Goal: Transaction & Acquisition: Purchase product/service

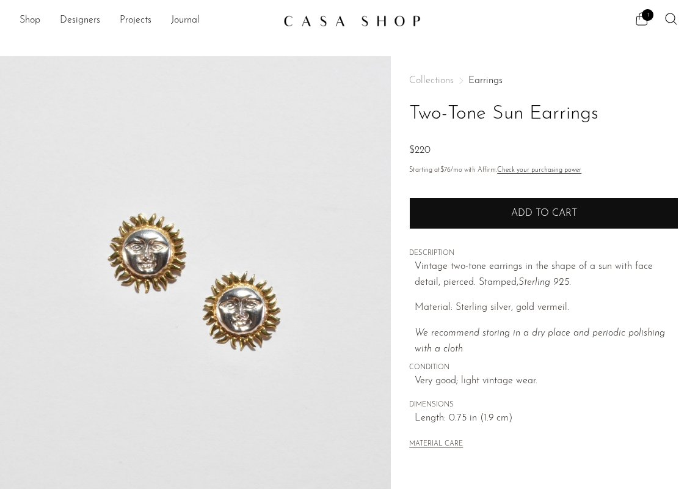
click at [549, 224] on button "Add to cart" at bounding box center [543, 213] width 269 height 32
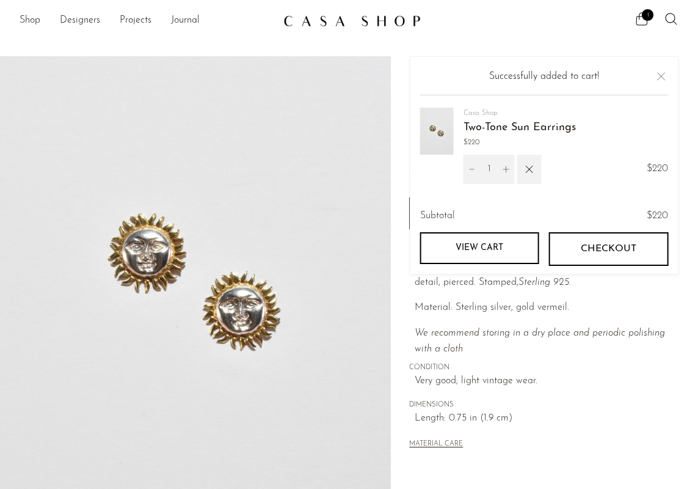
click at [587, 249] on span "Checkout" at bounding box center [609, 249] width 56 height 12
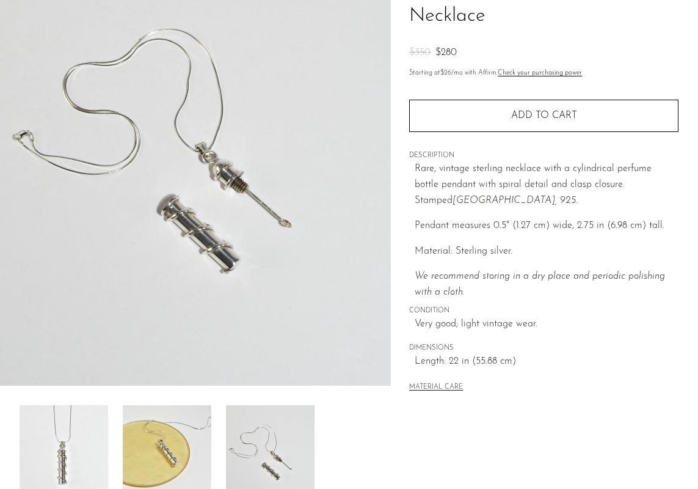
scroll to position [307, 0]
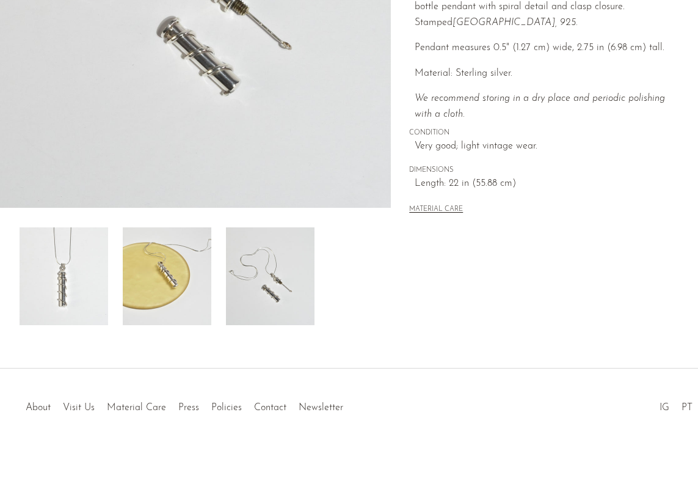
click at [300, 402] on div at bounding box center [348, 394] width 206 height 43
click at [310, 404] on div at bounding box center [348, 394] width 206 height 43
click at [312, 407] on div at bounding box center [348, 394] width 206 height 43
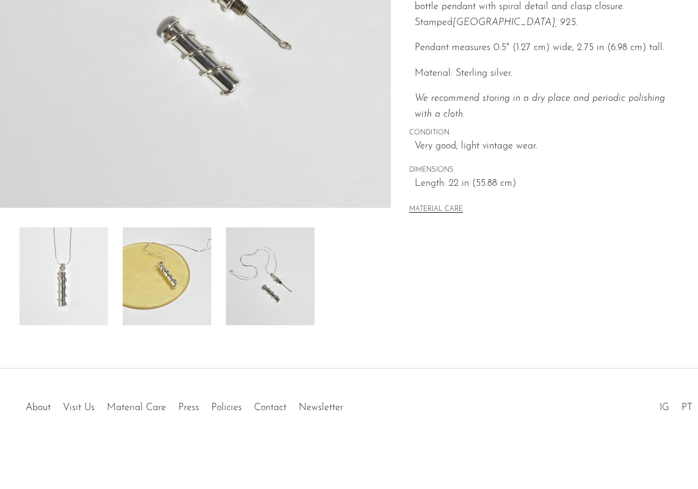
click at [314, 403] on div at bounding box center [348, 394] width 206 height 43
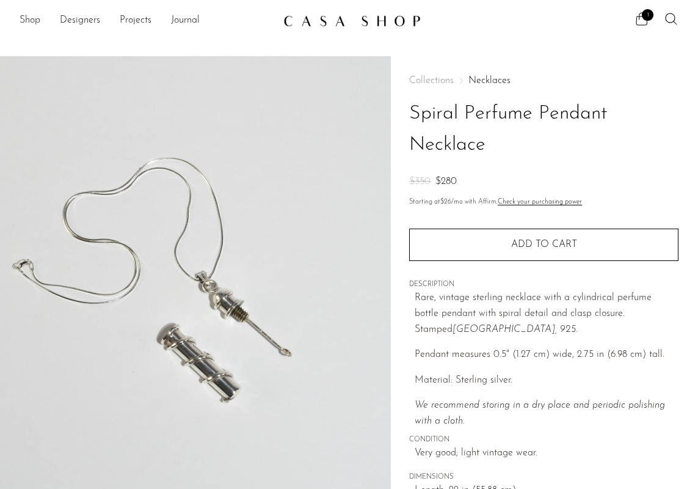
drag, startPoint x: 410, startPoint y: 183, endPoint x: 457, endPoint y: 179, distance: 47.2
click at [459, 180] on div "$350 $280" at bounding box center [543, 182] width 269 height 16
click at [457, 179] on span "$280" at bounding box center [445, 181] width 21 height 10
